Goal: Transaction & Acquisition: Obtain resource

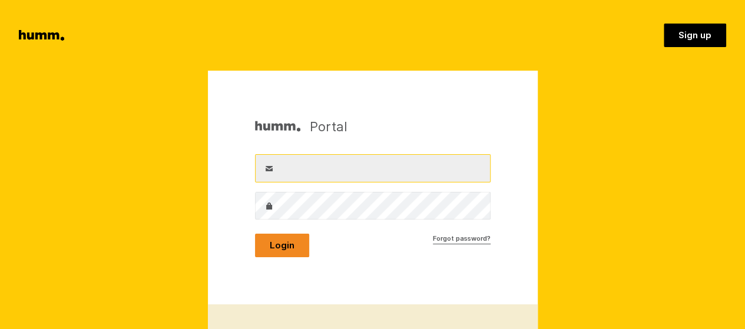
type input "[PERSON_NAME][EMAIL_ADDRESS][PERSON_NAME][DOMAIN_NAME]"
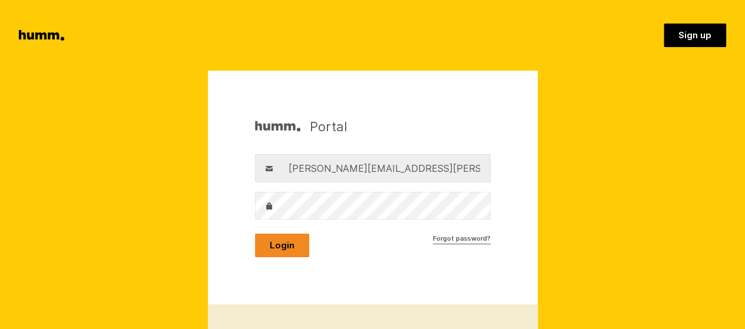
click at [283, 251] on button "Login" at bounding box center [282, 246] width 54 height 24
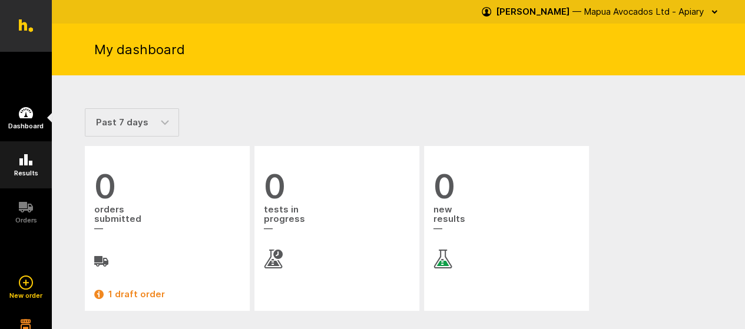
click at [29, 164] on icon at bounding box center [25, 159] width 13 height 11
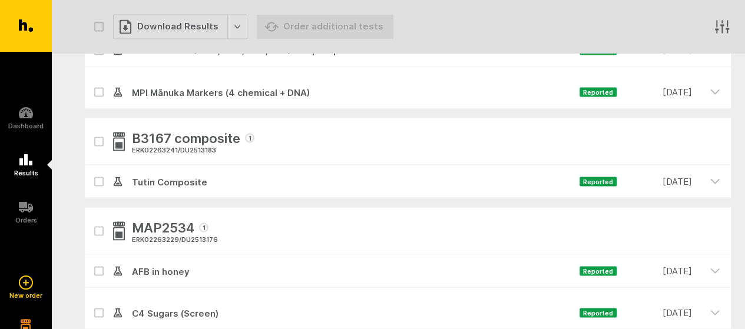
scroll to position [1075, 0]
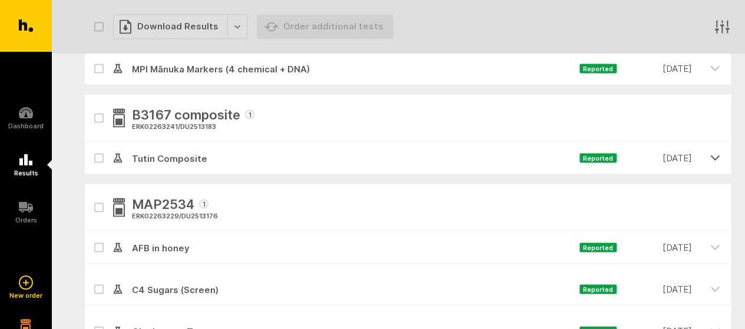
click at [713, 160] on icon "button" at bounding box center [714, 157] width 11 height 11
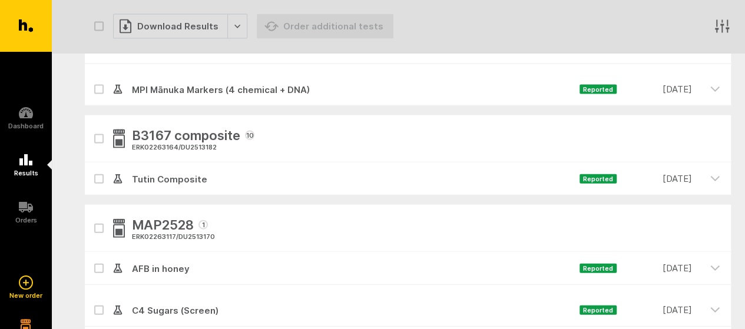
scroll to position [3523, 0]
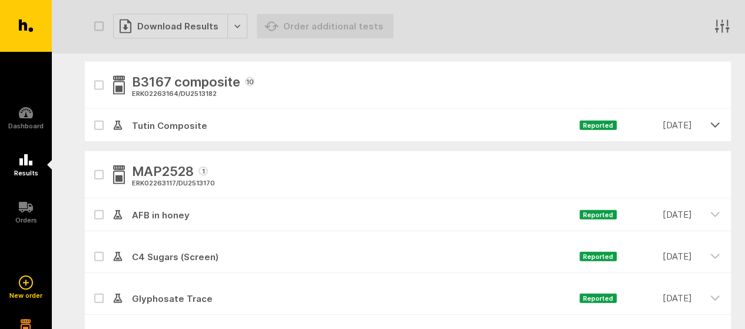
click at [718, 123] on icon "button" at bounding box center [714, 125] width 8 height 4
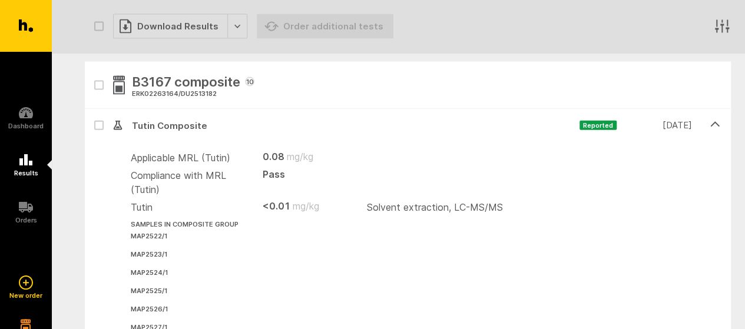
click at [512, 253] on li "MAP2523 / 1" at bounding box center [425, 254] width 589 height 12
click at [98, 123] on icon at bounding box center [98, 125] width 7 height 5
click at [92, 117] on input "checkbox" at bounding box center [89, 113] width 8 height 8
checkbox input "true"
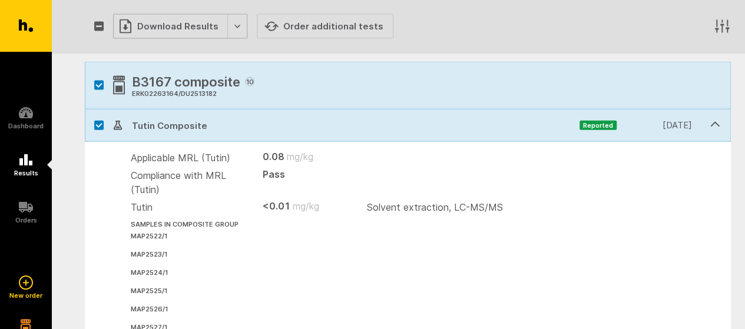
click at [233, 29] on div "Download Results" at bounding box center [180, 26] width 134 height 25
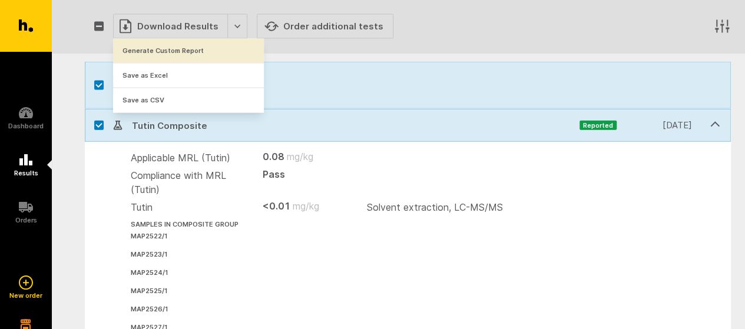
click at [198, 56] on button "Generate Custom Report" at bounding box center [188, 51] width 151 height 24
